Goal: Transaction & Acquisition: Book appointment/travel/reservation

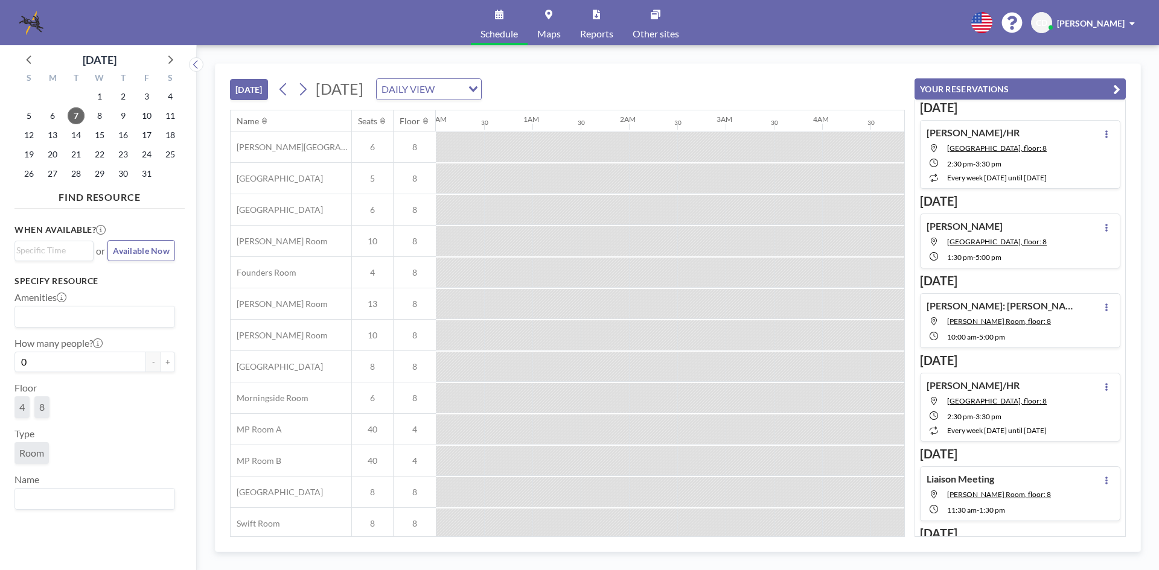
scroll to position [0, 821]
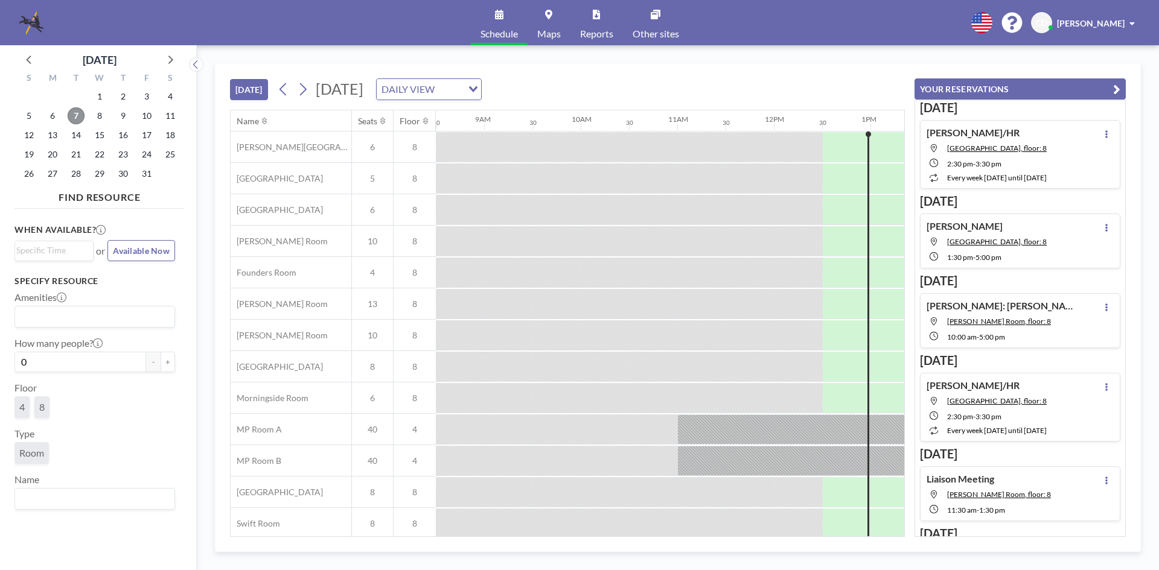
click at [75, 116] on span "7" at bounding box center [76, 115] width 17 height 17
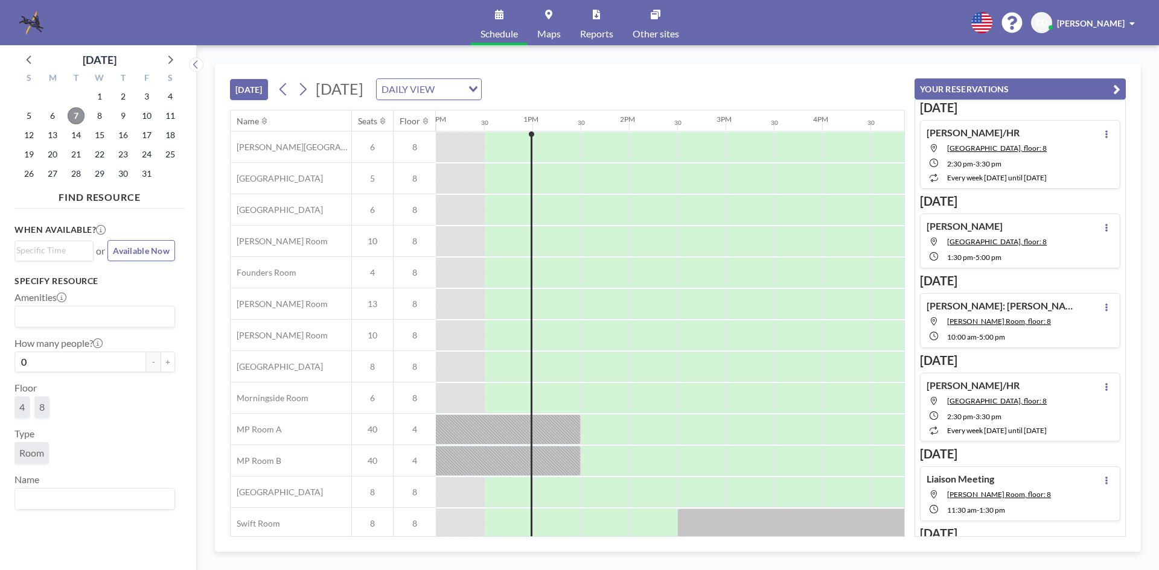
scroll to position [40, 1159]
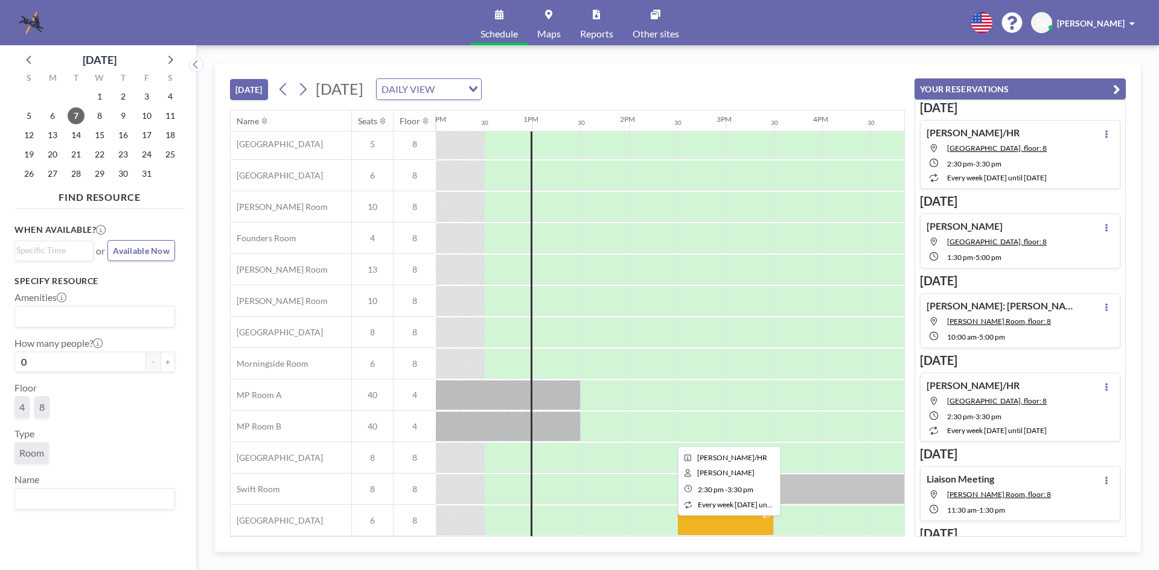
click at [780, 106] on div "[DATE] [DATE] DAILY VIEW Loading..." at bounding box center [567, 87] width 675 height 46
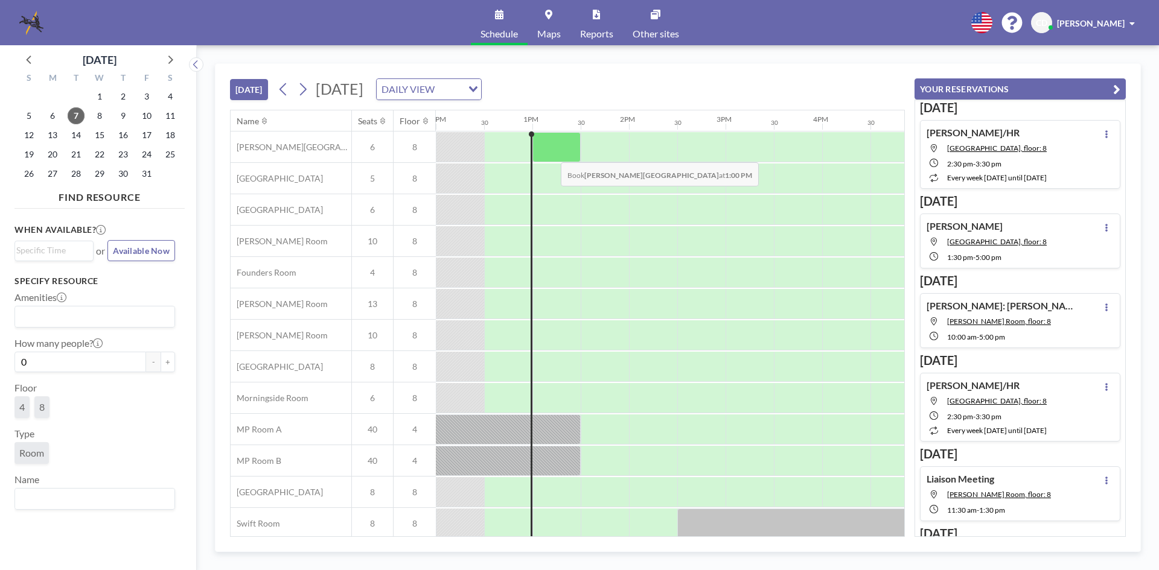
click at [551, 153] on div at bounding box center [556, 147] width 48 height 30
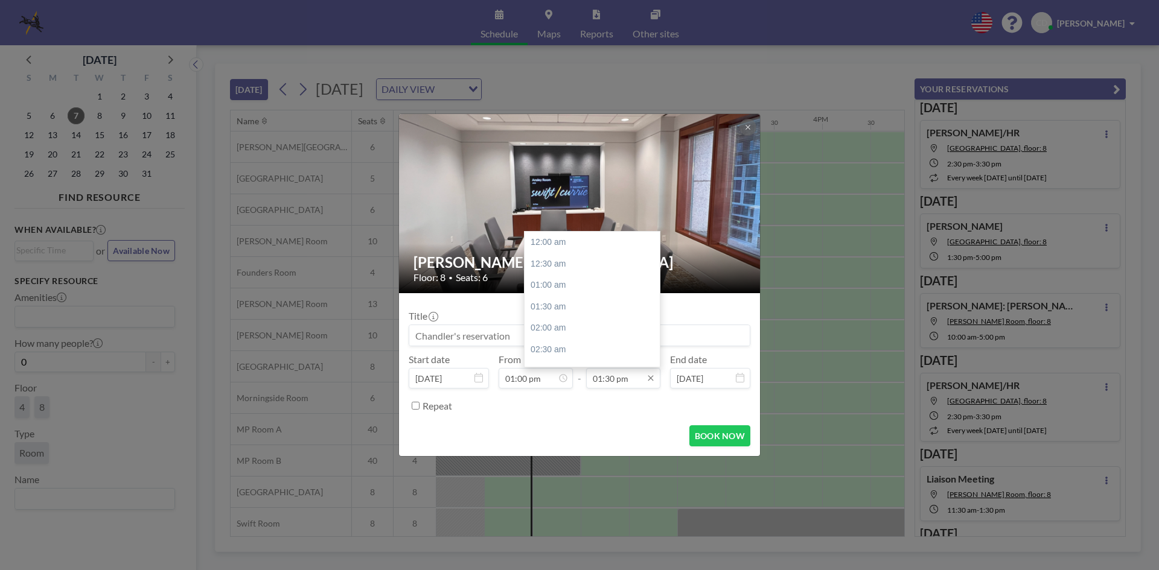
scroll to position [580, 0]
click at [622, 282] on div "02:30 pm" at bounding box center [594, 286] width 141 height 22
type input "02:30 pm"
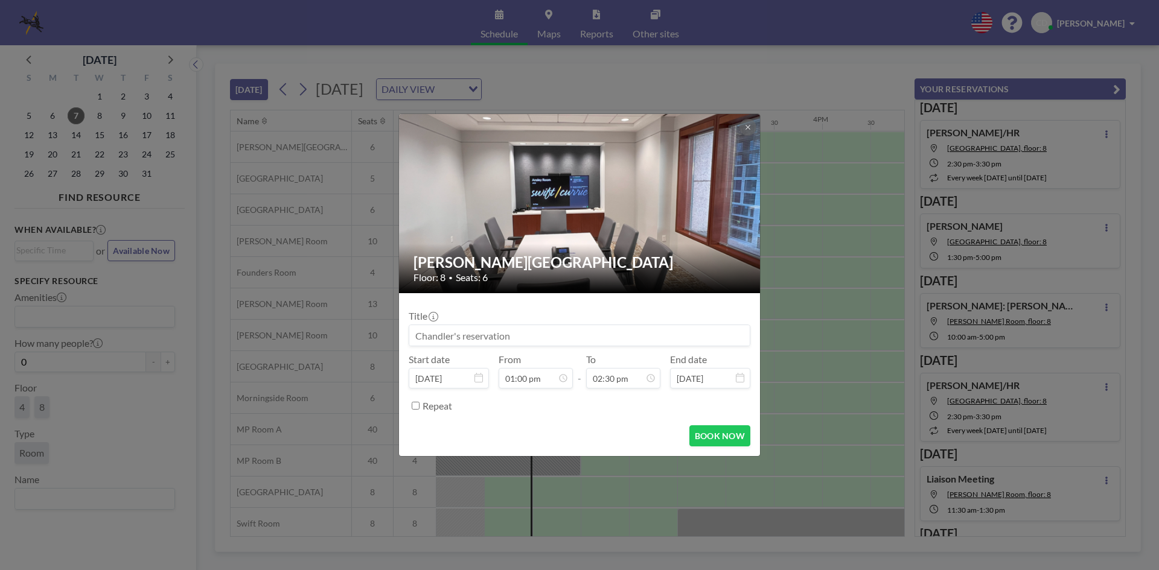
click at [592, 325] on input at bounding box center [579, 335] width 340 height 21
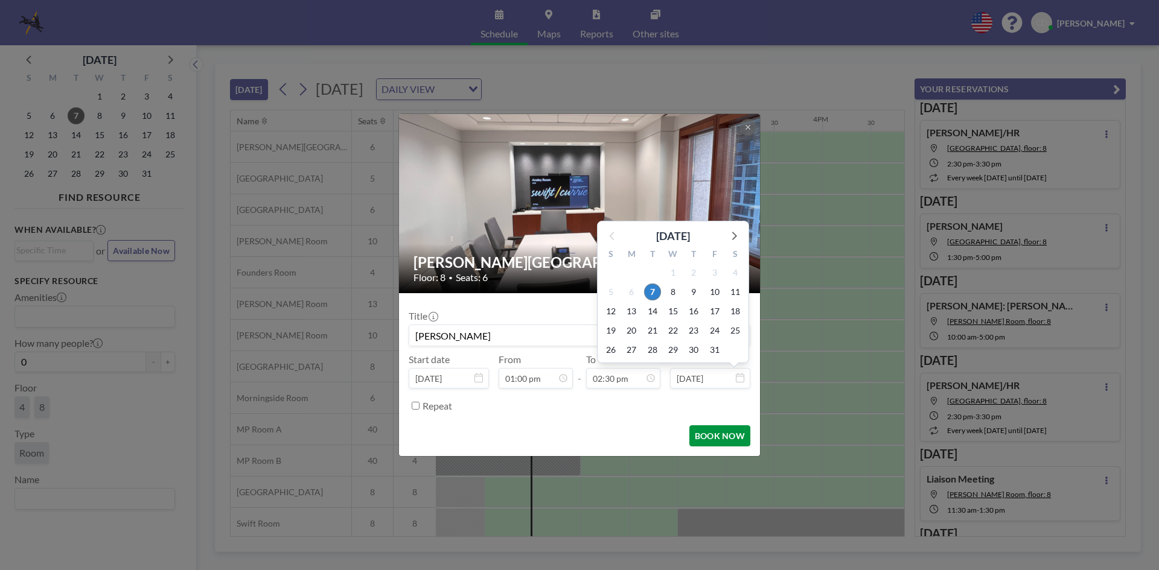
type input "[PERSON_NAME]"
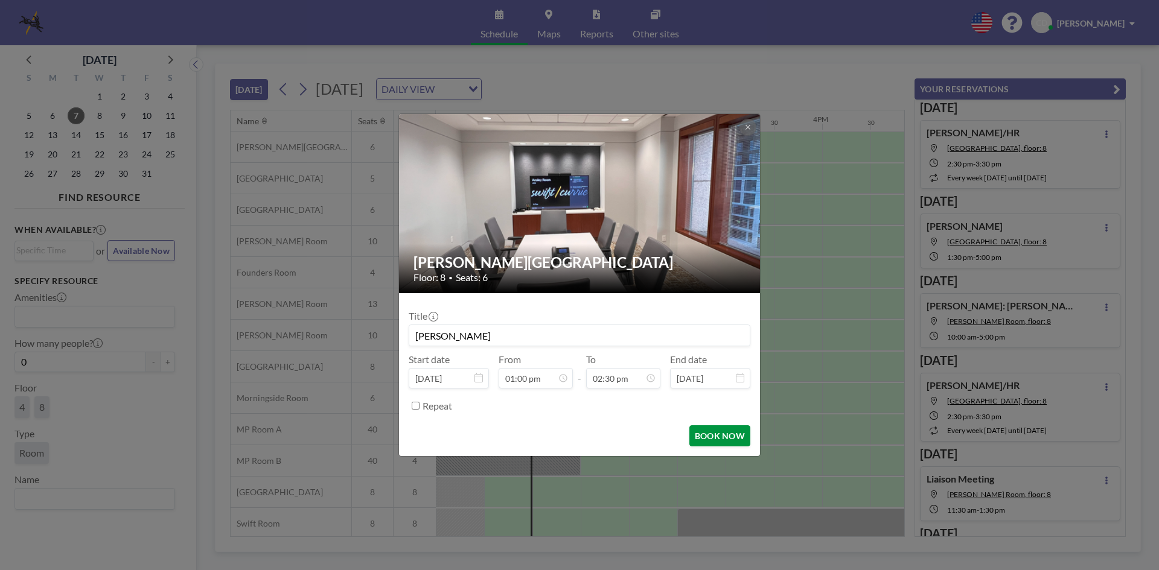
click at [728, 441] on button "BOOK NOW" at bounding box center [719, 435] width 61 height 21
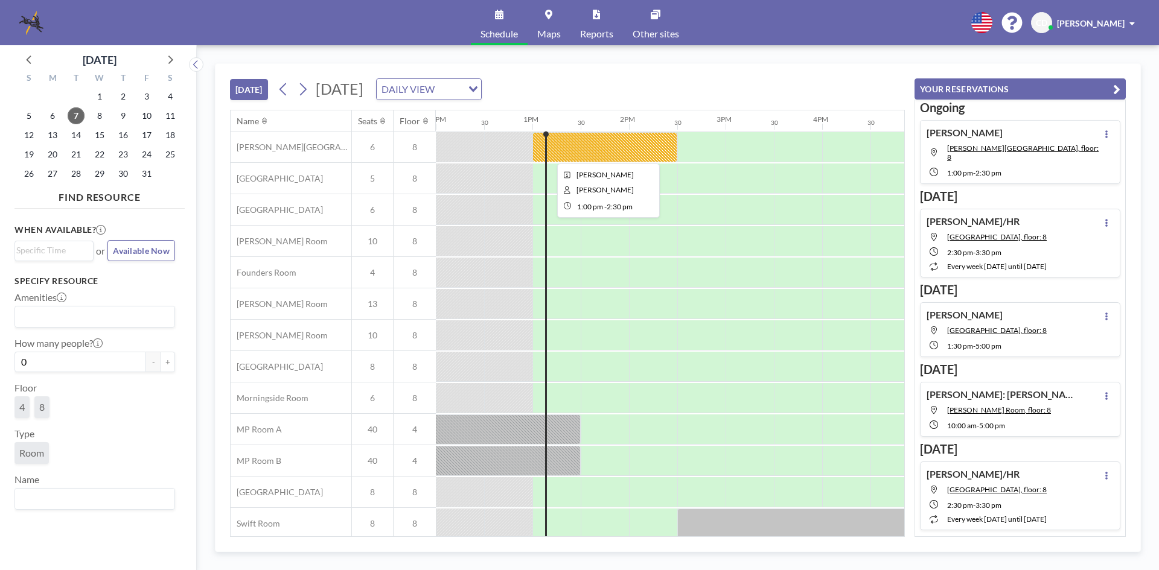
scroll to position [40, 1159]
